Goal: Use online tool/utility: Utilize a website feature to perform a specific function

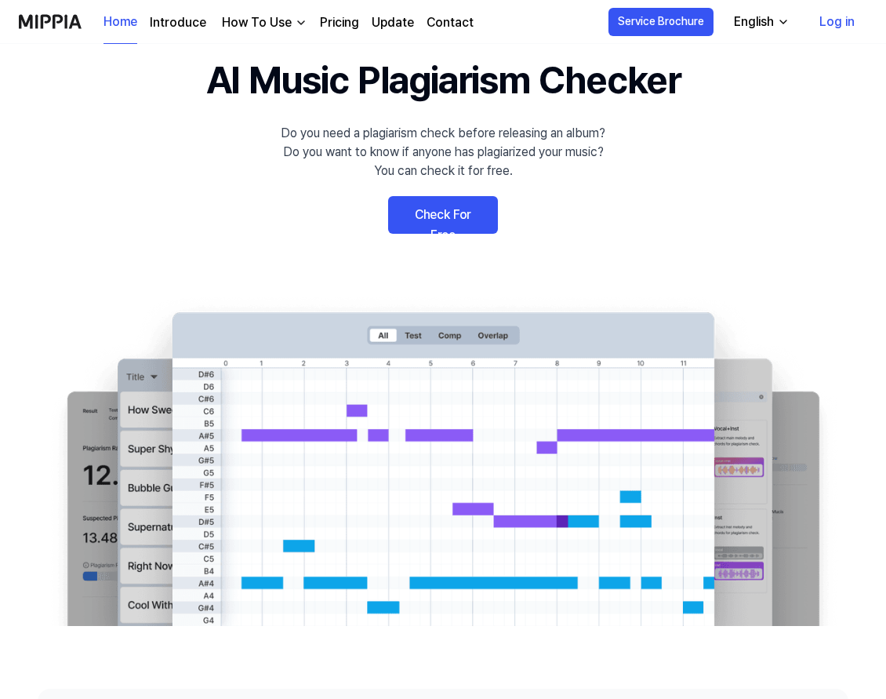
scroll to position [34, 0]
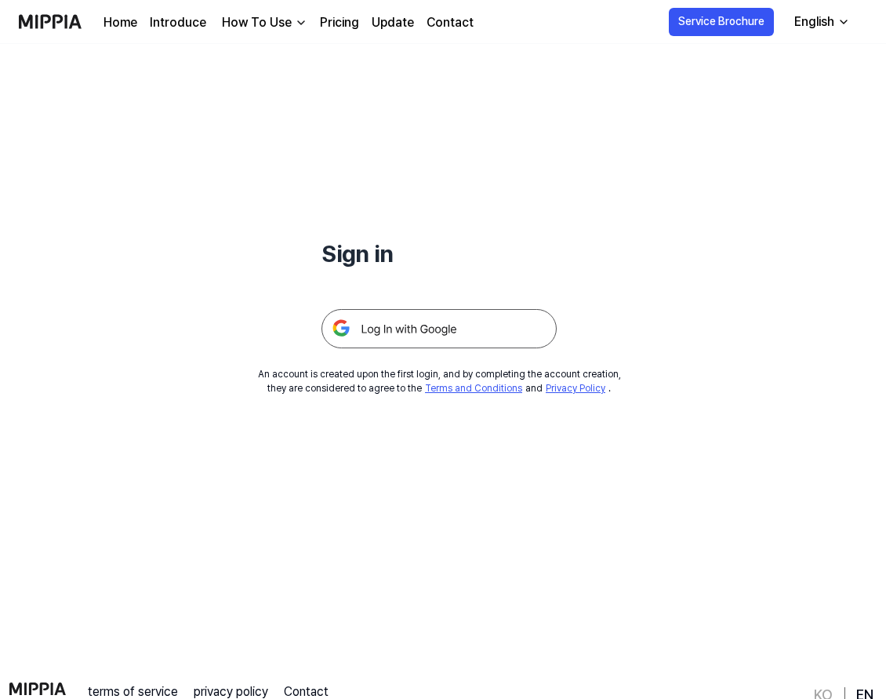
click at [442, 334] on img at bounding box center [438, 328] width 235 height 39
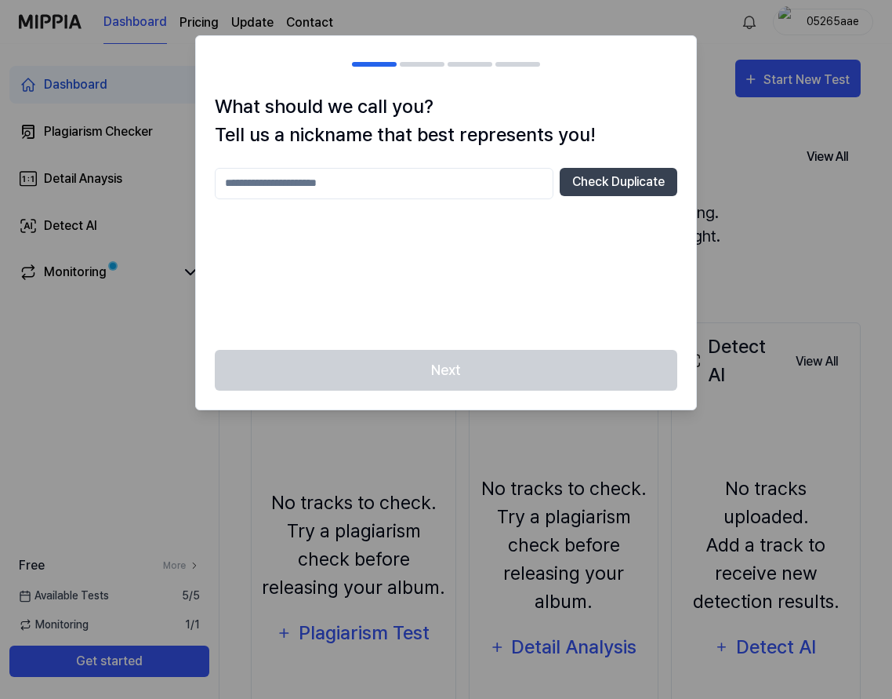
click at [346, 188] on input "text" at bounding box center [384, 183] width 339 height 31
type input "*****"
click at [672, 195] on button "Check Duplicate" at bounding box center [619, 182] width 118 height 28
click at [659, 188] on button "Check Duplicate" at bounding box center [619, 182] width 118 height 28
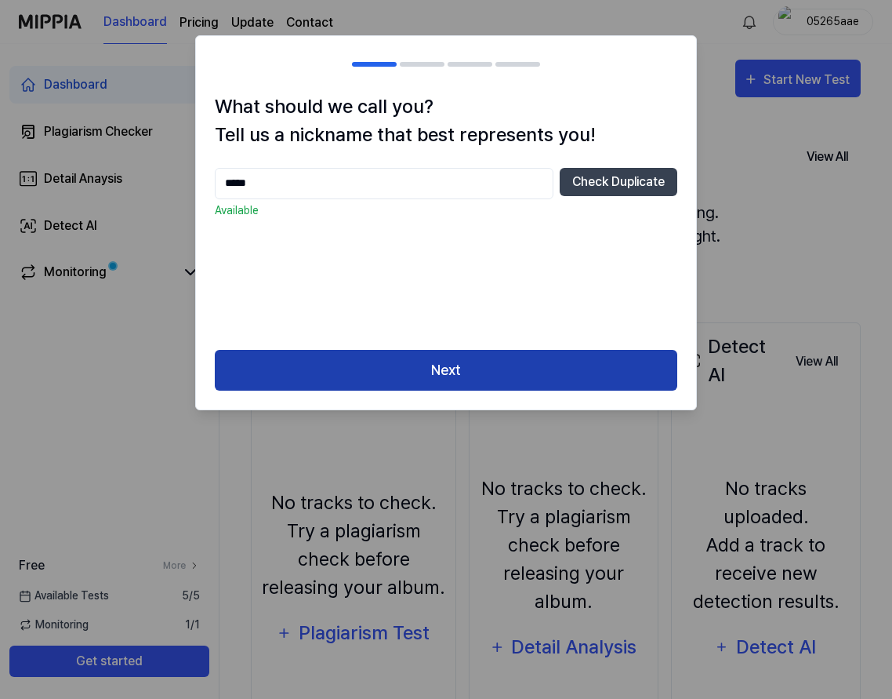
click at [455, 368] on button "Next" at bounding box center [446, 371] width 463 height 42
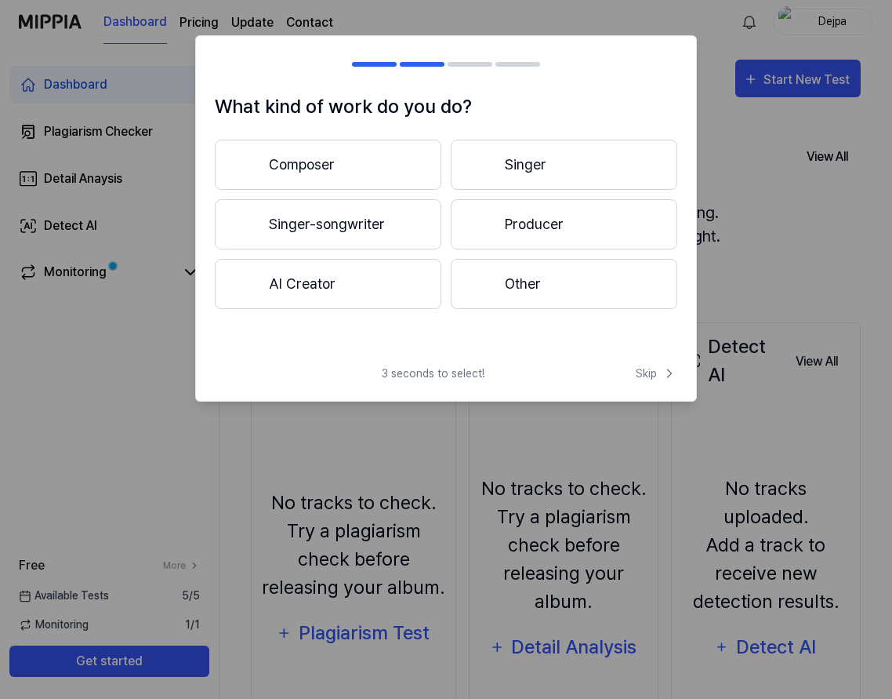
click at [551, 289] on button "Other" at bounding box center [564, 284] width 227 height 50
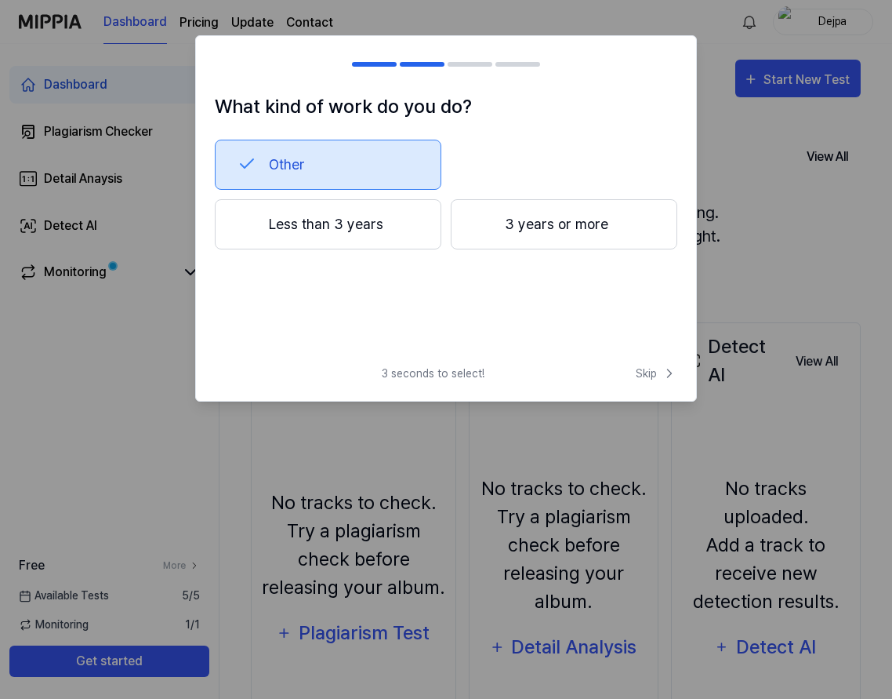
click at [566, 232] on button "3 years or more" at bounding box center [564, 224] width 227 height 50
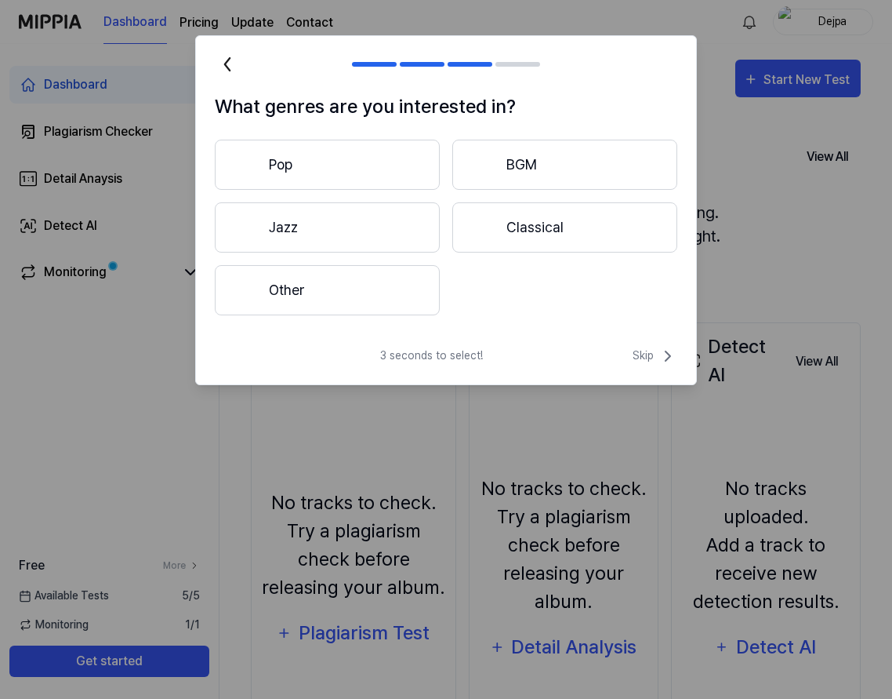
click at [333, 296] on button "Other" at bounding box center [327, 290] width 225 height 50
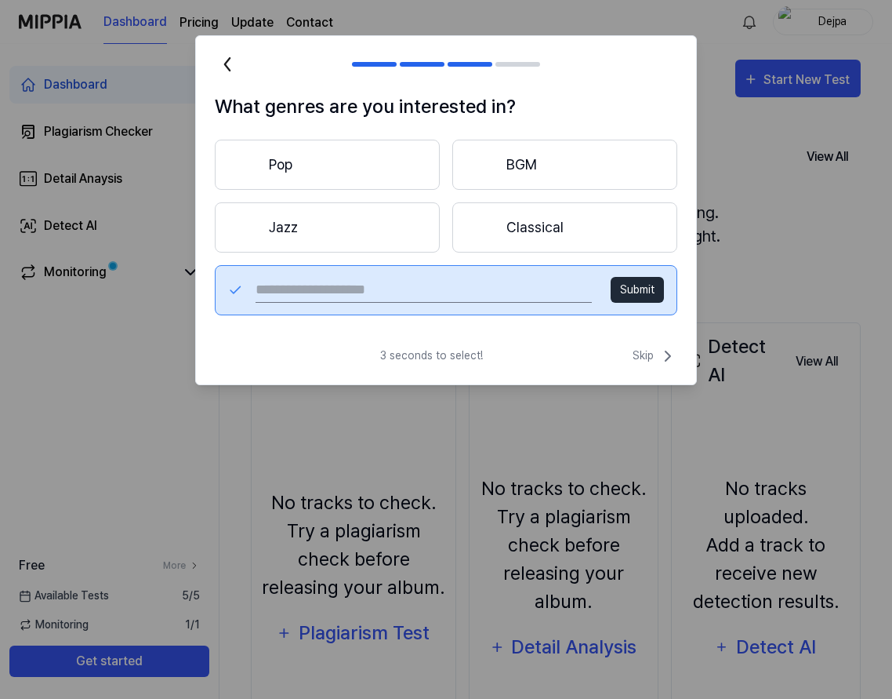
click at [341, 165] on button "Pop" at bounding box center [327, 165] width 225 height 50
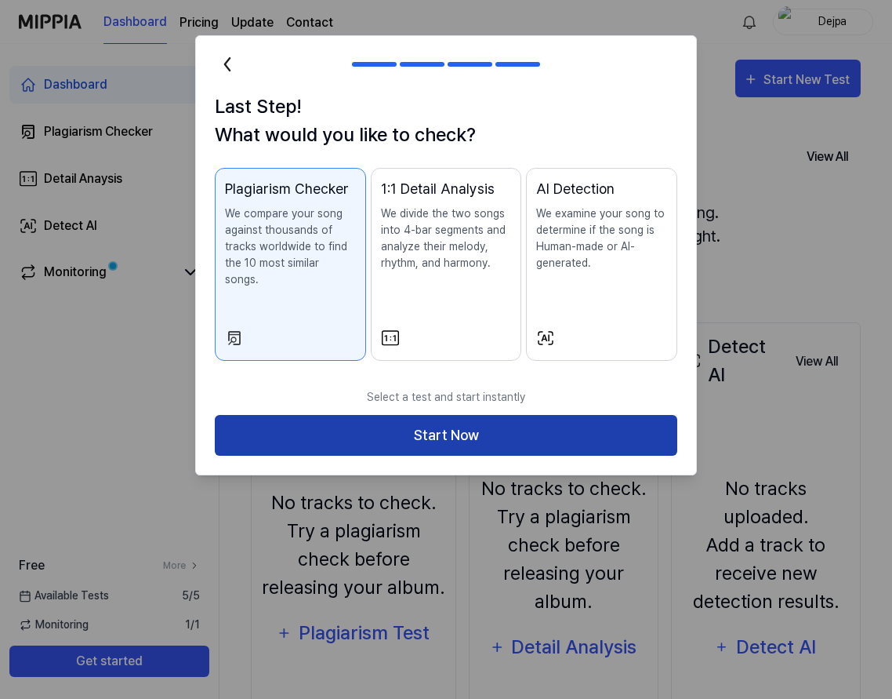
click at [470, 425] on button "Start Now" at bounding box center [446, 436] width 463 height 42
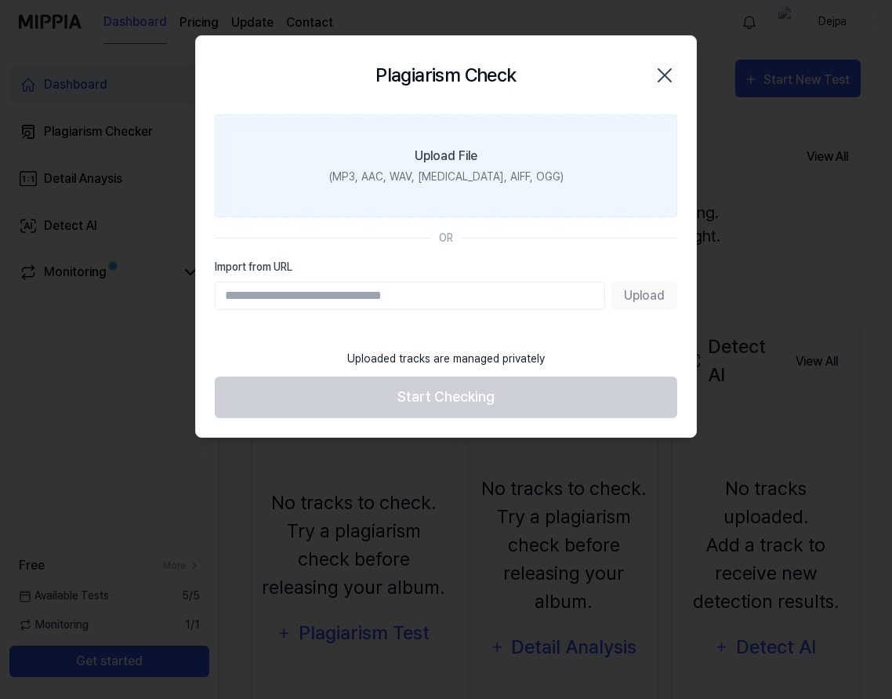
click at [451, 186] on label "Upload File (MP3, AAC, WAV, [MEDICAL_DATA], AIFF, OGG)" at bounding box center [446, 165] width 463 height 103
click at [0, 0] on input "Upload File (MP3, AAC, WAV, [MEDICAL_DATA], AIFF, OGG)" at bounding box center [0, 0] width 0 height 0
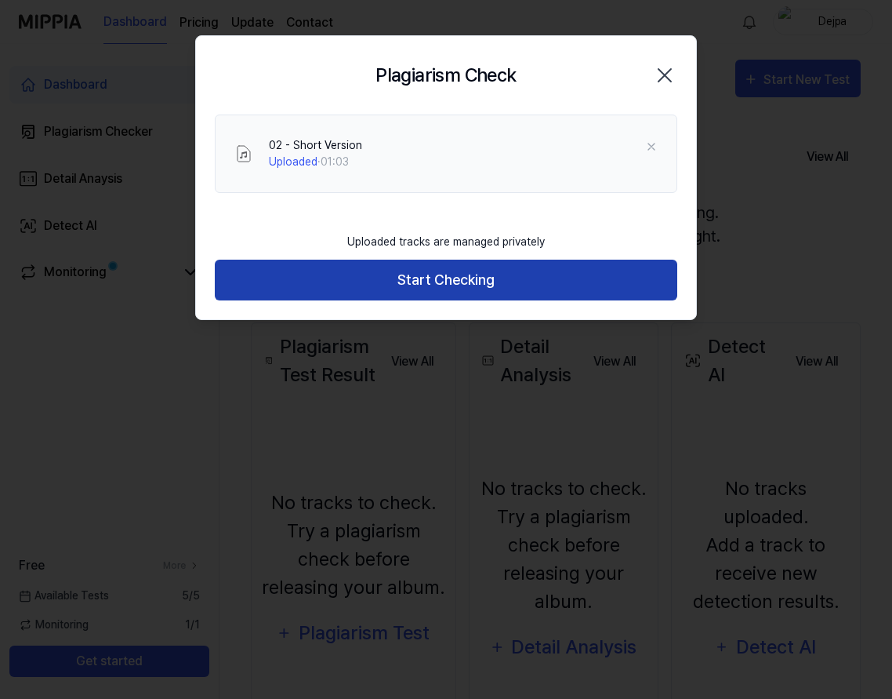
click at [521, 288] on button "Start Checking" at bounding box center [446, 280] width 463 height 42
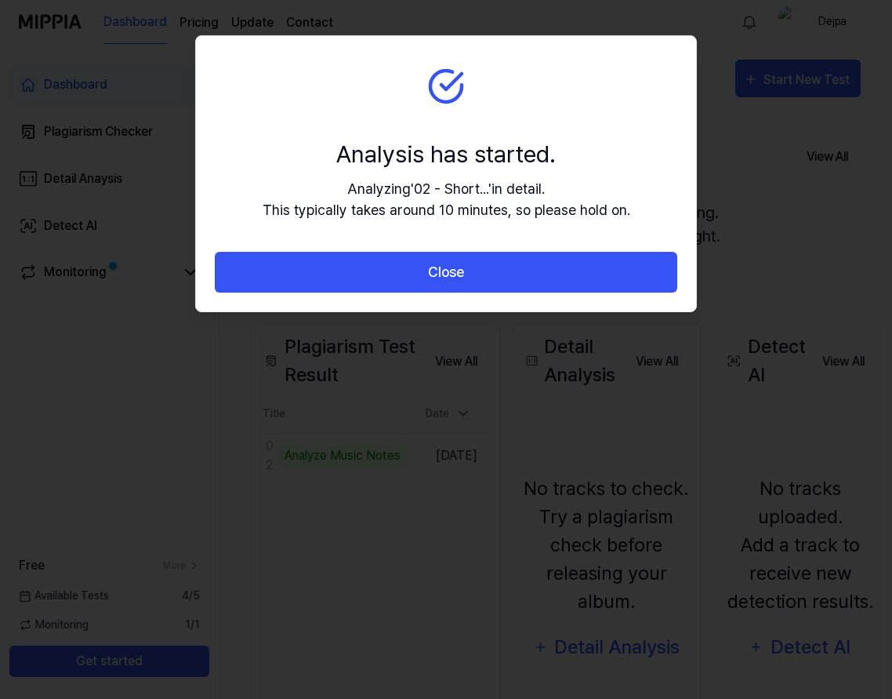
click at [432, 173] on div "Analysis has started. Analyzing ' 02 - Short... ' in detail. This typically tak…" at bounding box center [447, 178] width 368 height 84
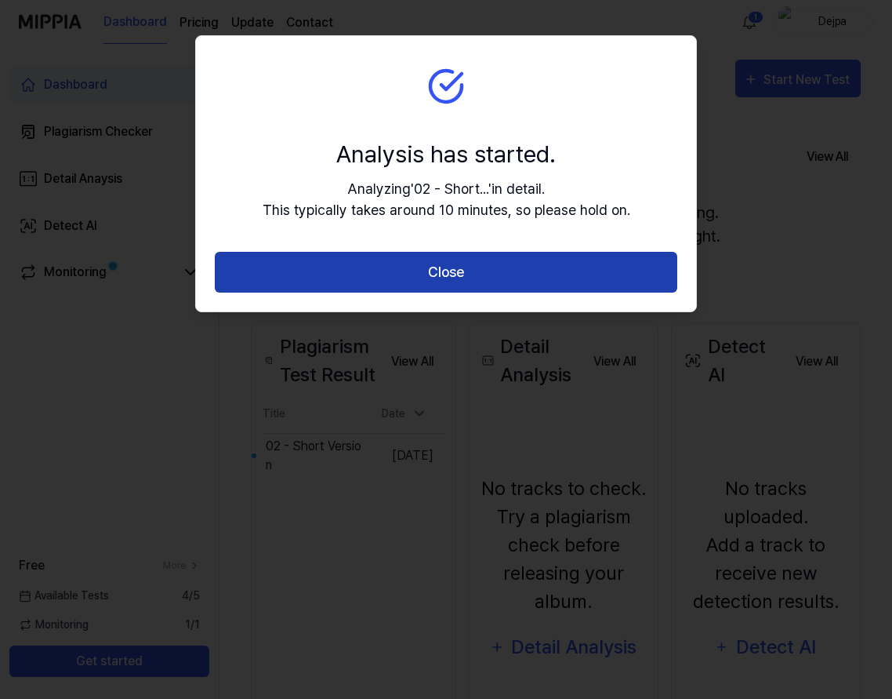
click at [455, 259] on button "Close" at bounding box center [446, 273] width 463 height 42
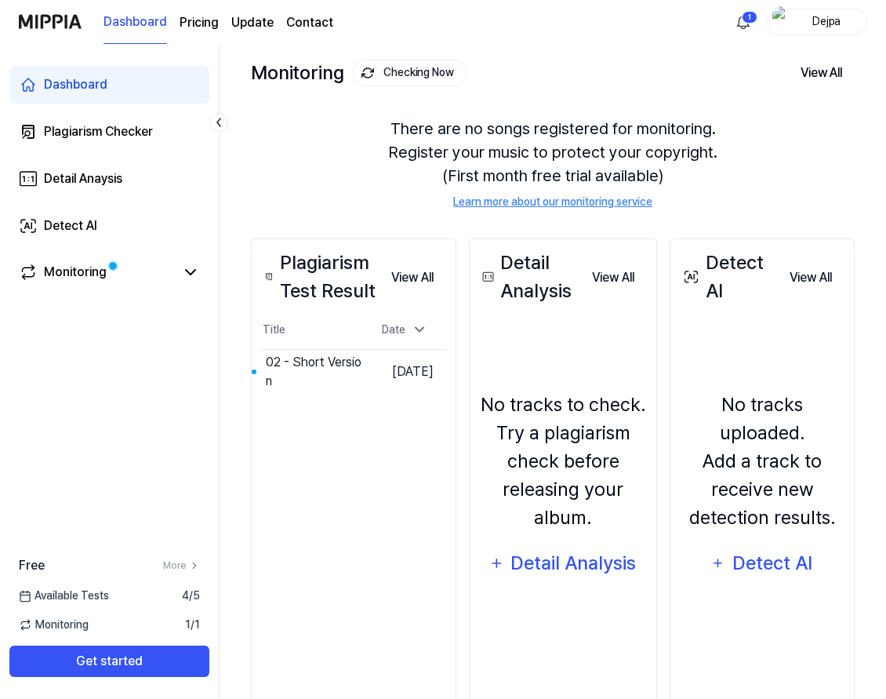
scroll to position [129, 0]
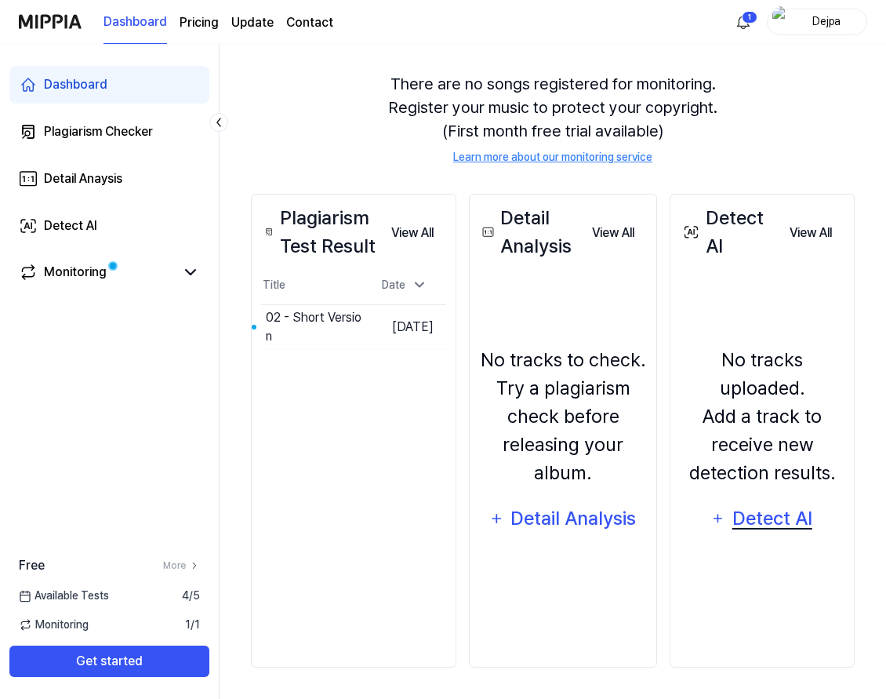
click at [780, 519] on div "Detect AI" at bounding box center [772, 518] width 84 height 30
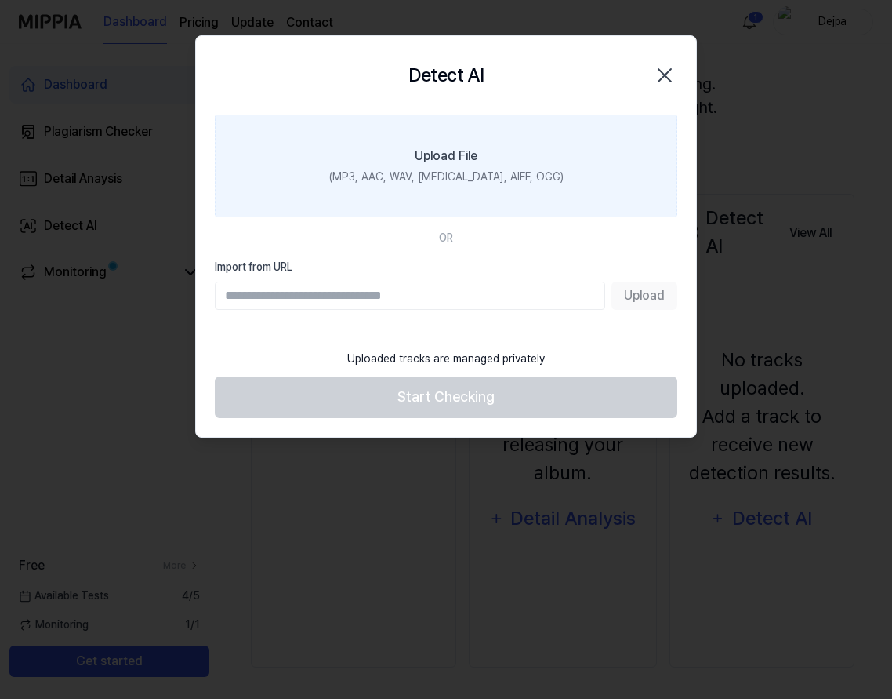
click at [409, 174] on div "(MP3, AAC, WAV, [MEDICAL_DATA], AIFF, OGG)" at bounding box center [446, 177] width 234 height 16
click at [0, 0] on input "Upload File (MP3, AAC, WAV, [MEDICAL_DATA], AIFF, OGG)" at bounding box center [0, 0] width 0 height 0
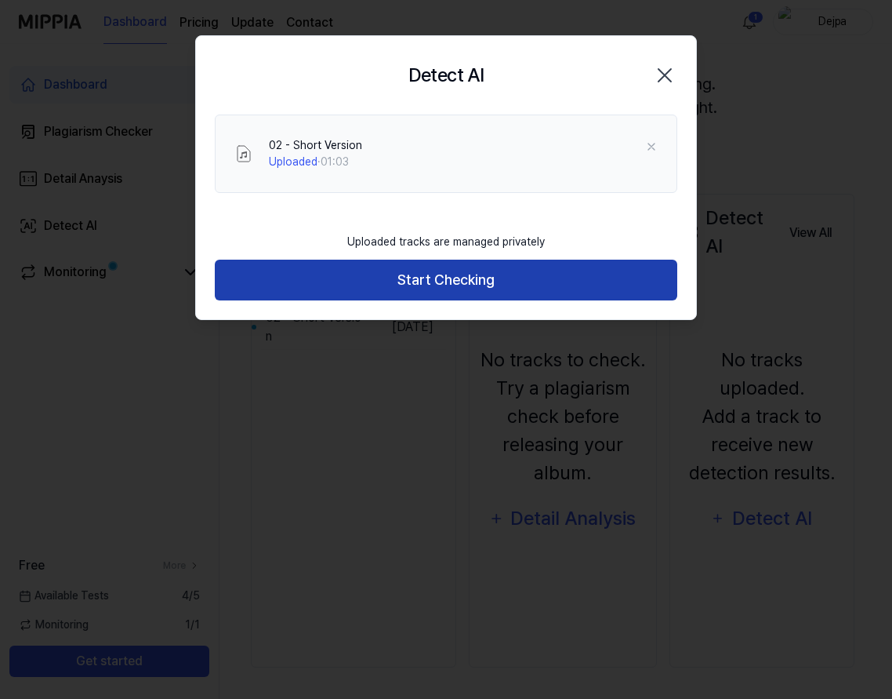
click at [426, 272] on button "Start Checking" at bounding box center [446, 280] width 463 height 42
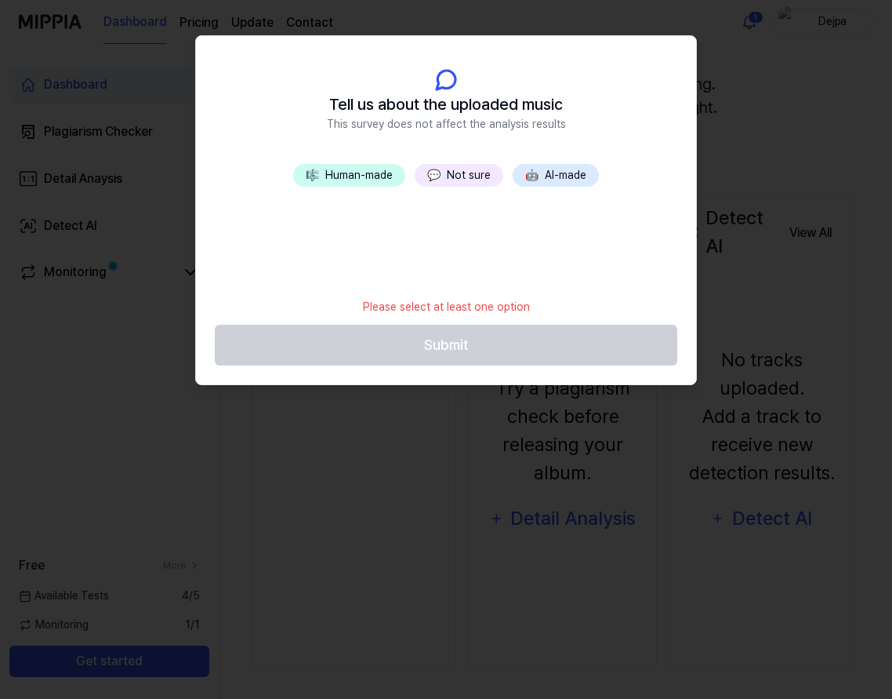
click at [381, 174] on button "🎼 Human-made" at bounding box center [349, 175] width 112 height 23
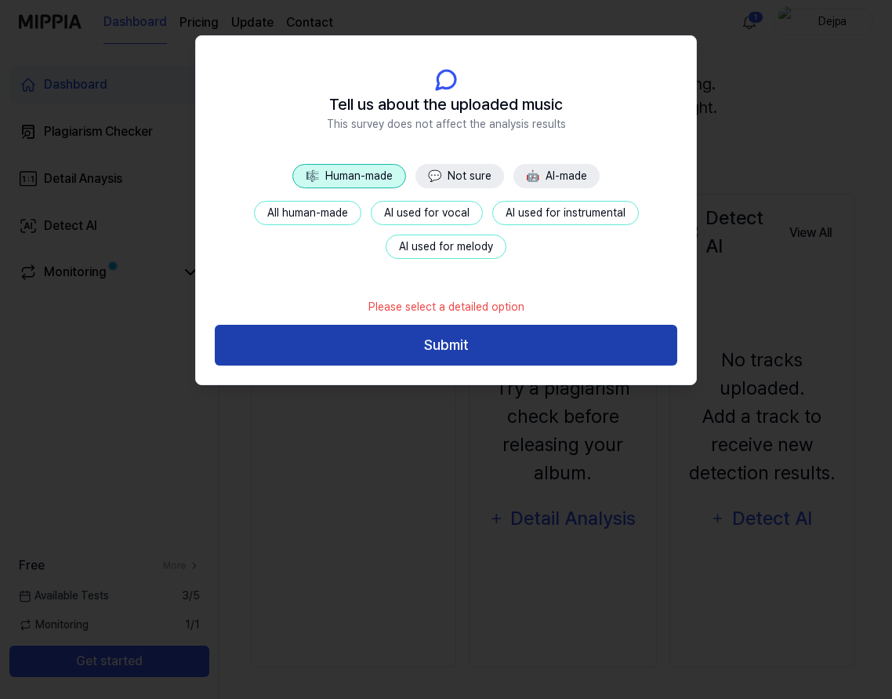
click at [502, 356] on button "Submit" at bounding box center [446, 346] width 463 height 42
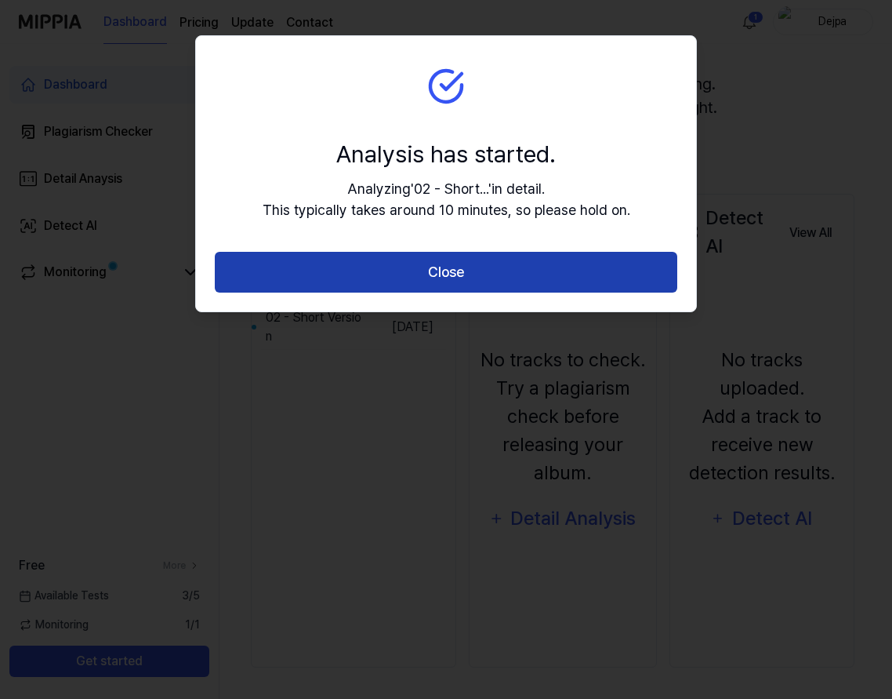
click at [481, 259] on button "Close" at bounding box center [446, 273] width 463 height 42
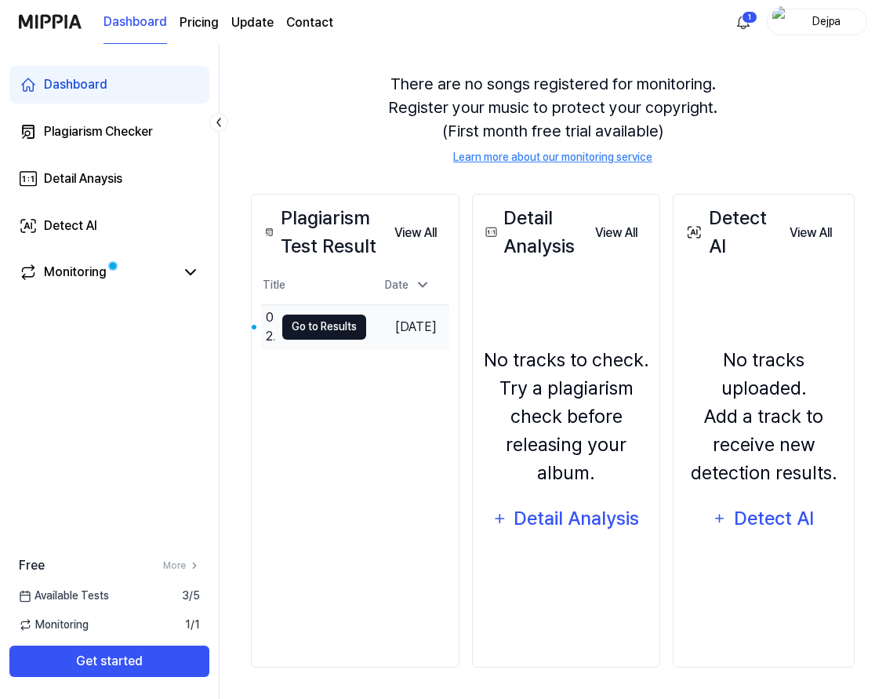
click at [325, 333] on button "Go to Results" at bounding box center [324, 326] width 84 height 25
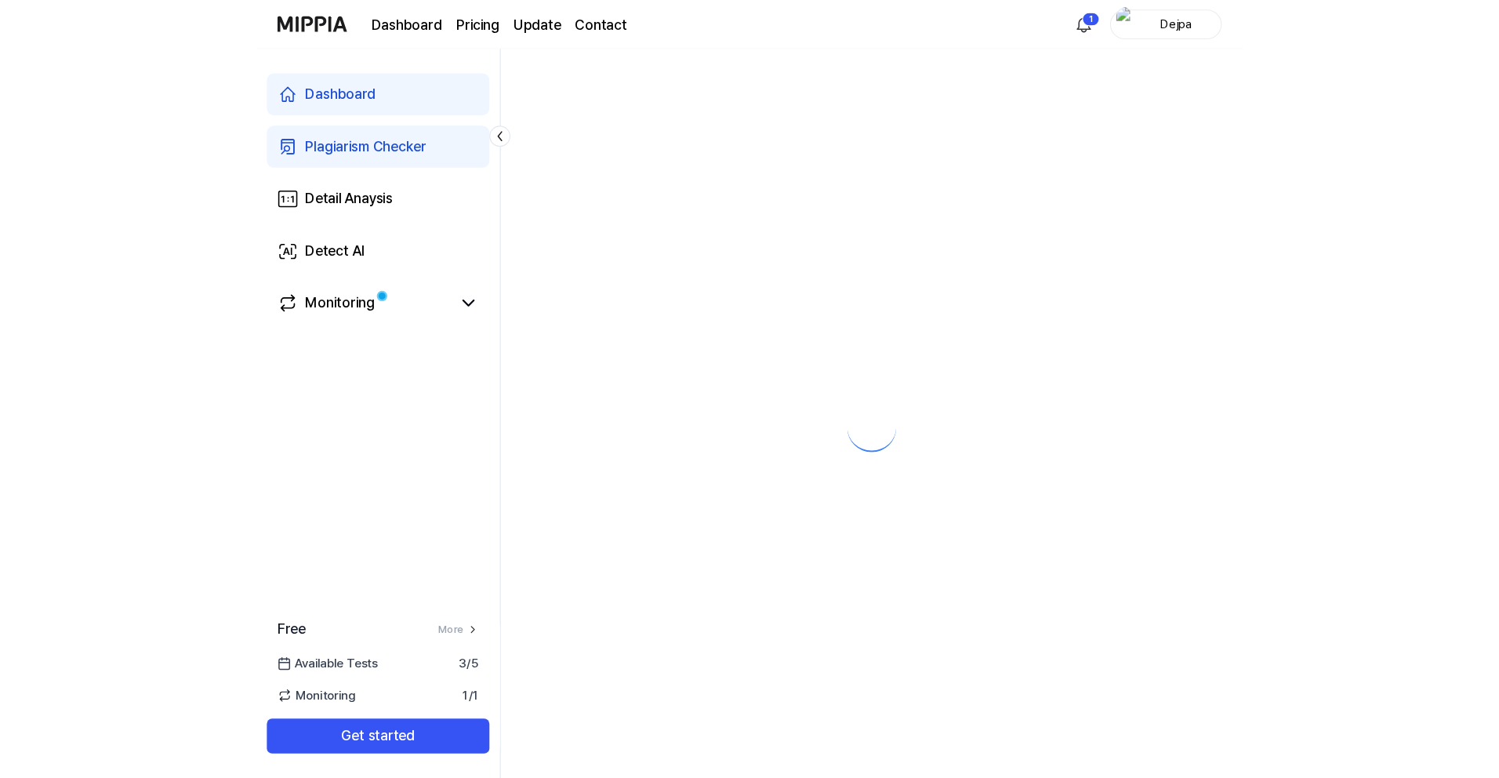
scroll to position [0, 0]
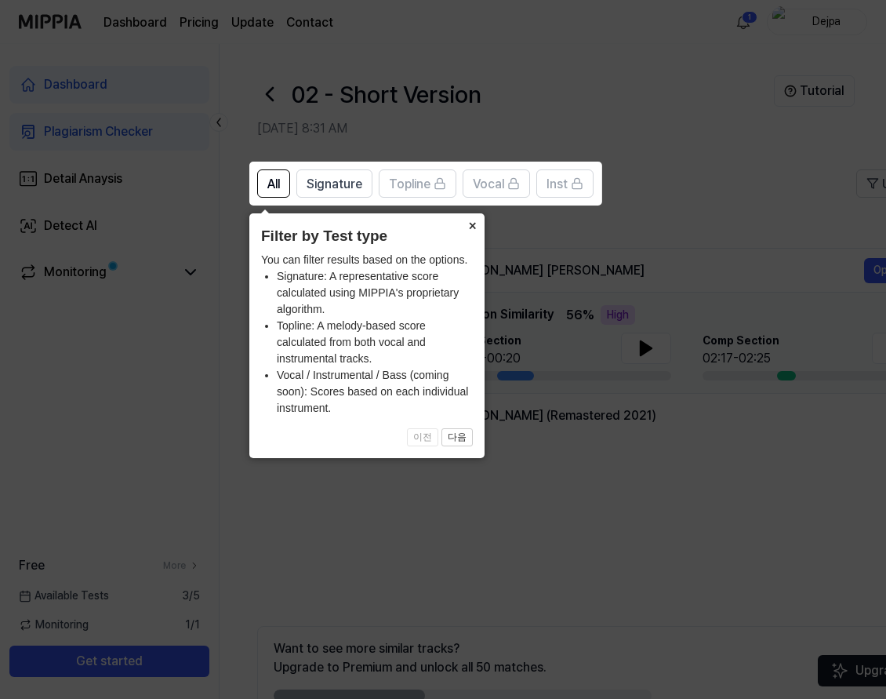
click at [471, 232] on button "×" at bounding box center [471, 224] width 25 height 22
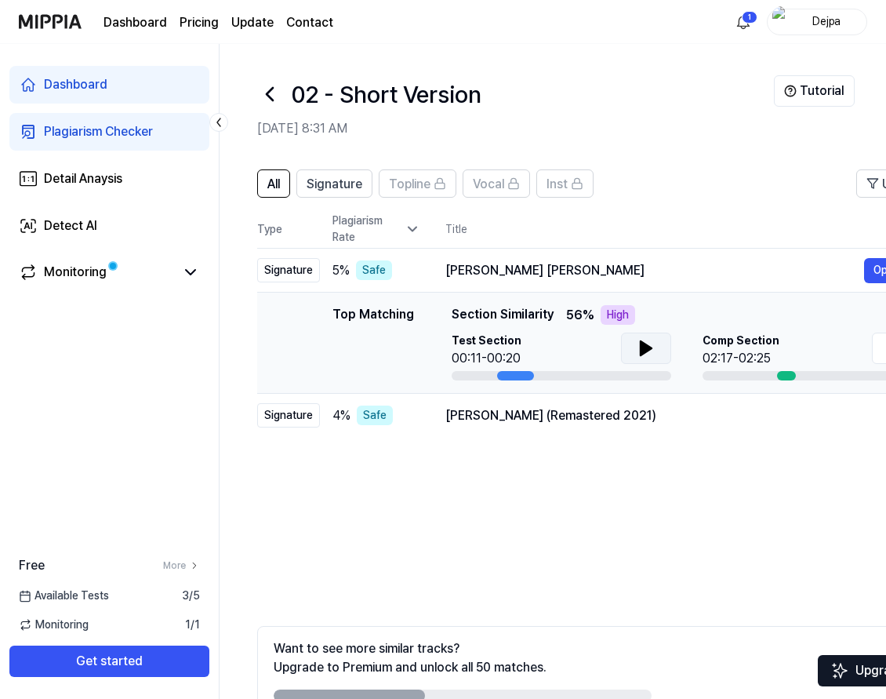
click at [633, 347] on button at bounding box center [646, 347] width 50 height 31
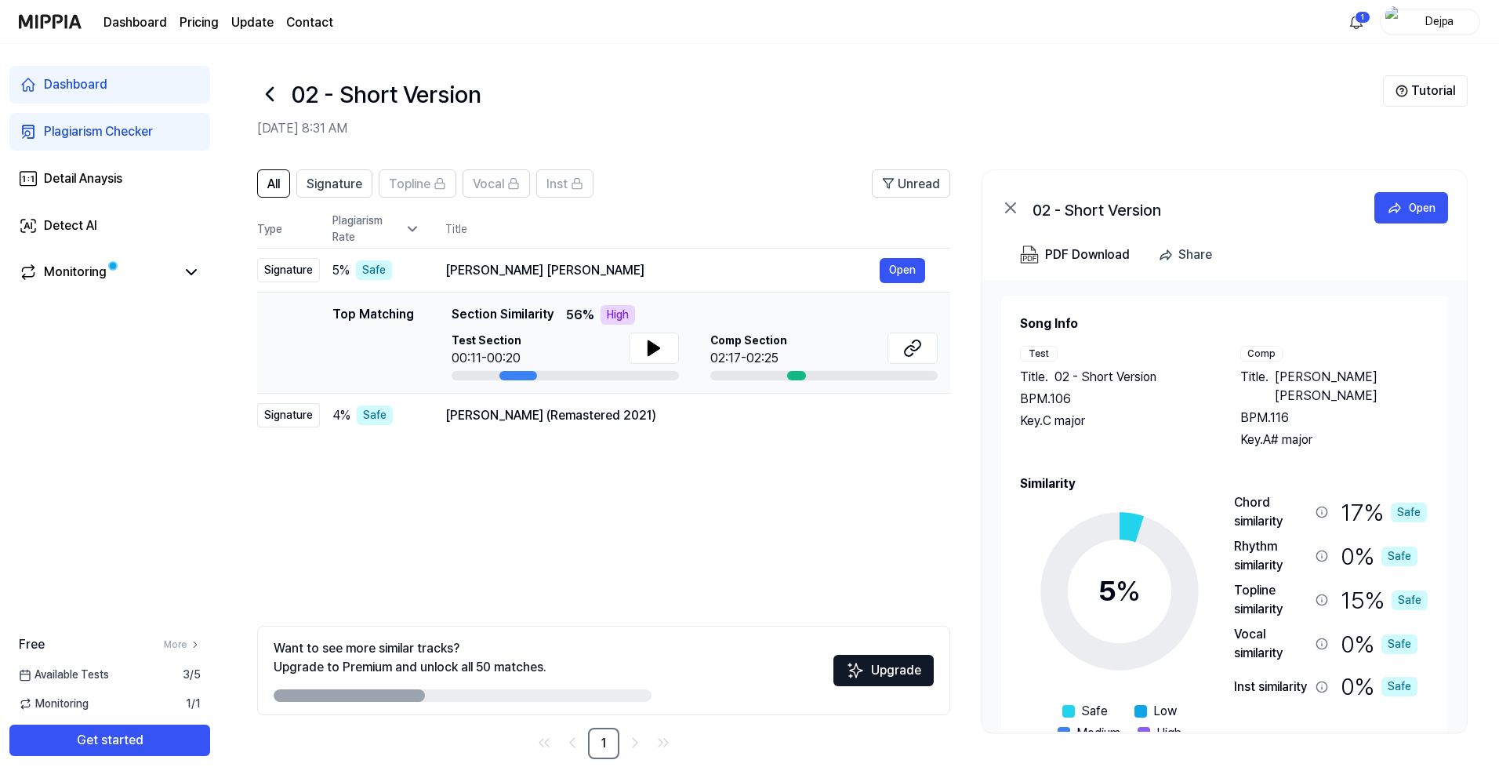
click at [809, 343] on div "Comp Section 02:17-02:25" at bounding box center [823, 349] width 227 height 35
